Goal: Transaction & Acquisition: Subscribe to service/newsletter

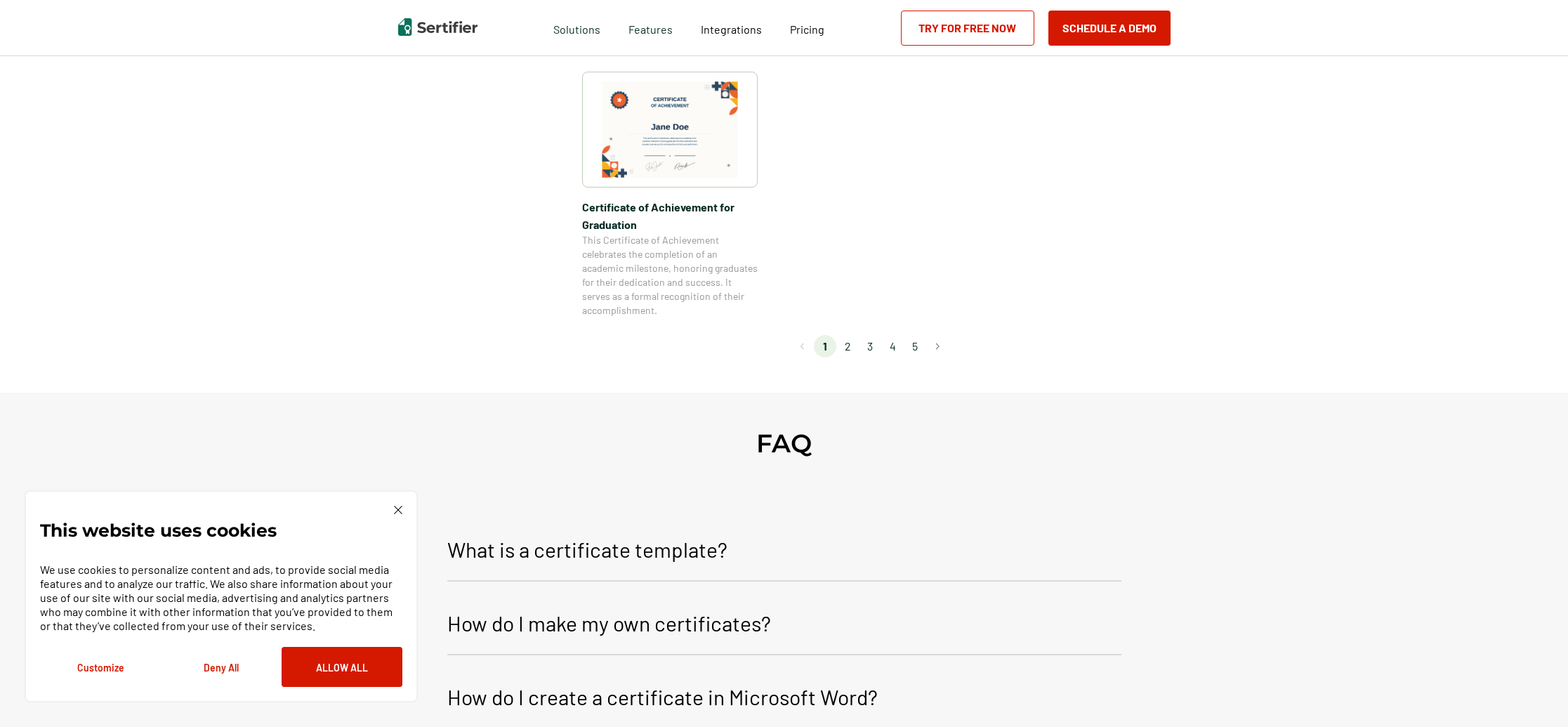
scroll to position [1229, 0]
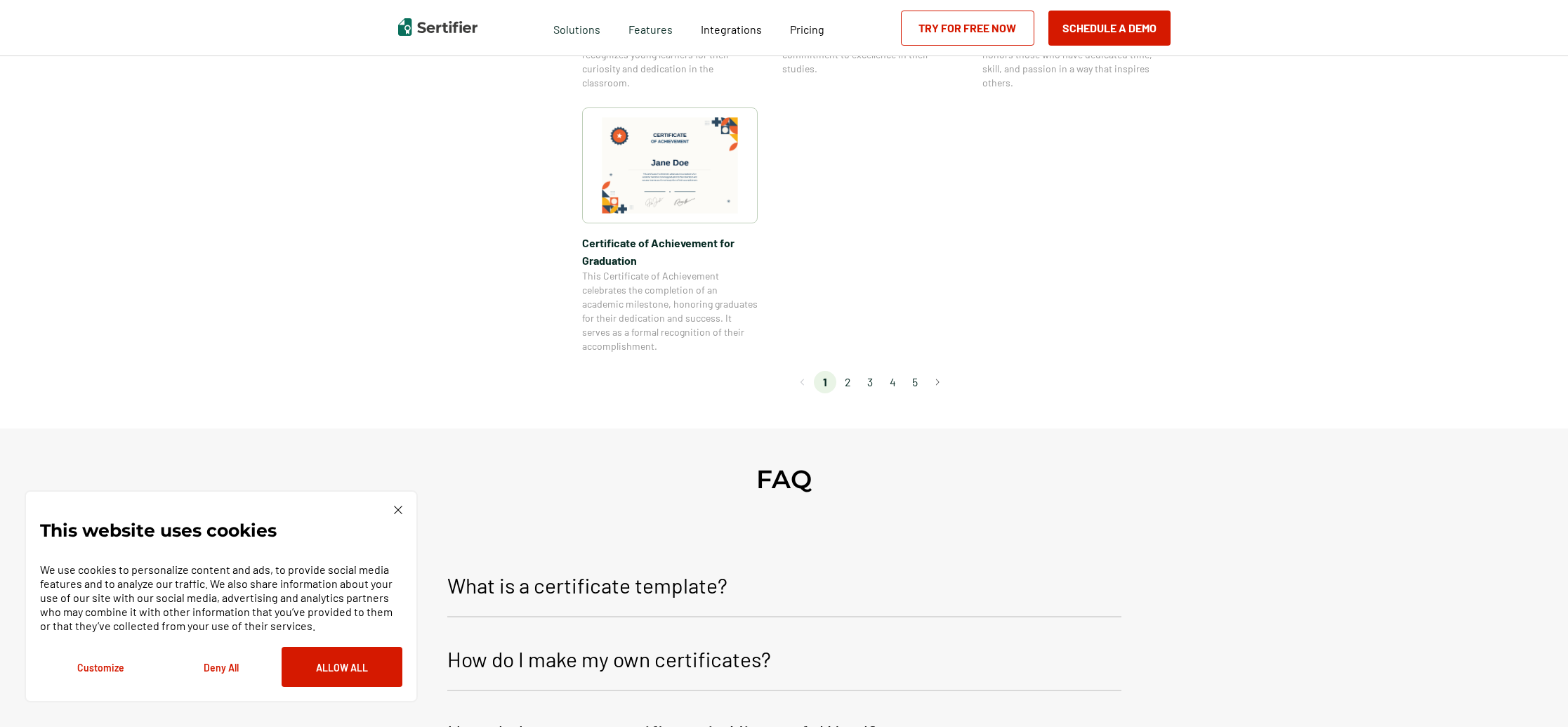
click at [848, 386] on li "2" at bounding box center [848, 382] width 23 height 23
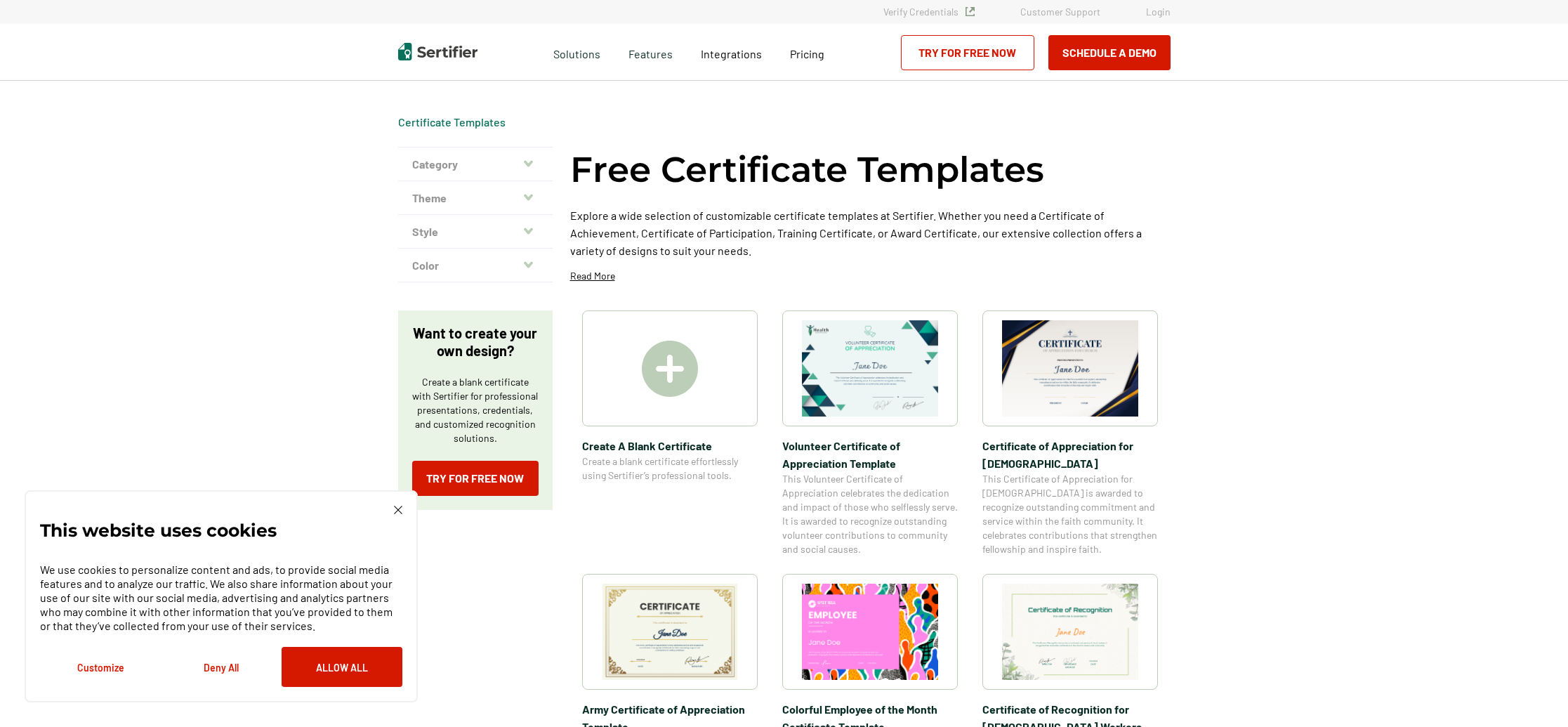
scroll to position [0, 0]
click at [672, 366] on img at bounding box center [670, 369] width 57 height 57
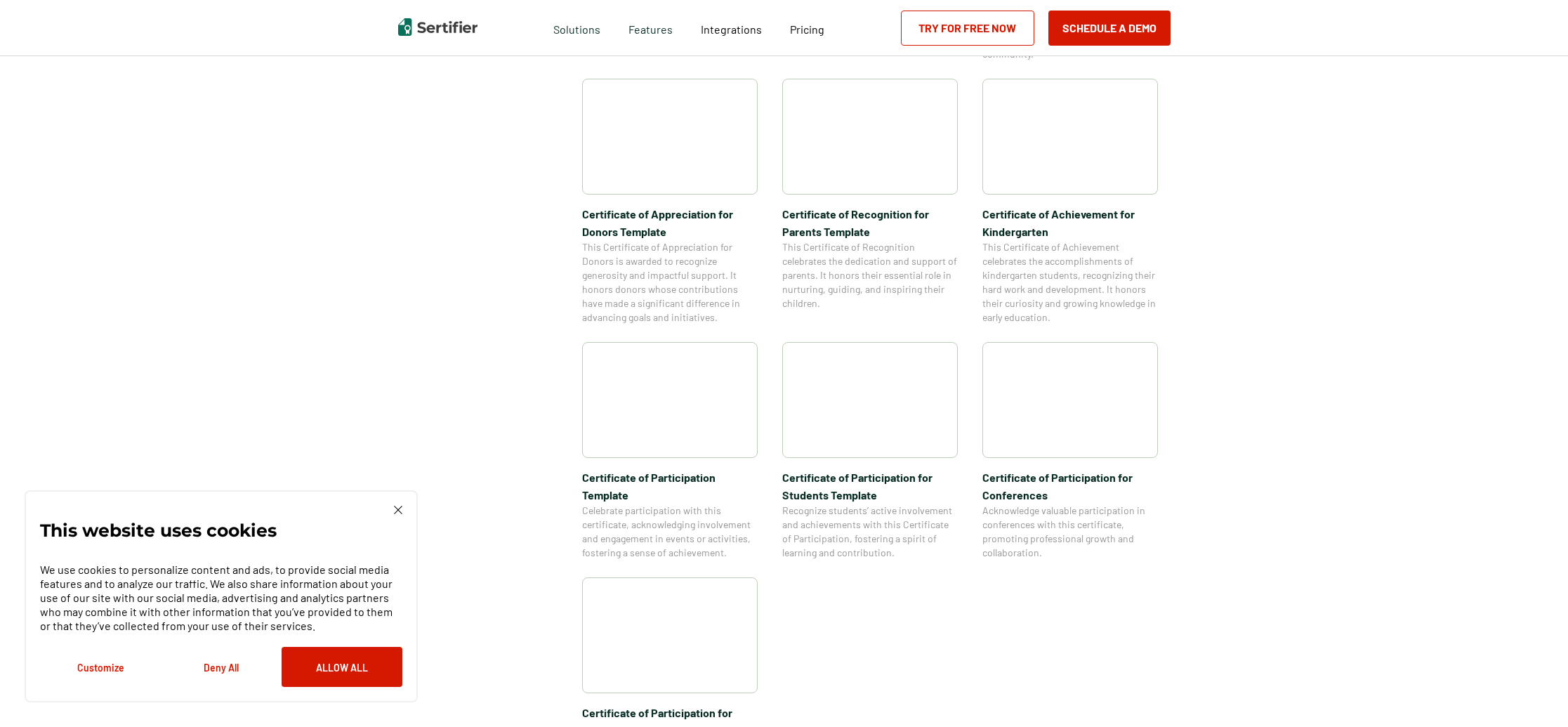
scroll to position [194, 0]
